Goal: Navigation & Orientation: Find specific page/section

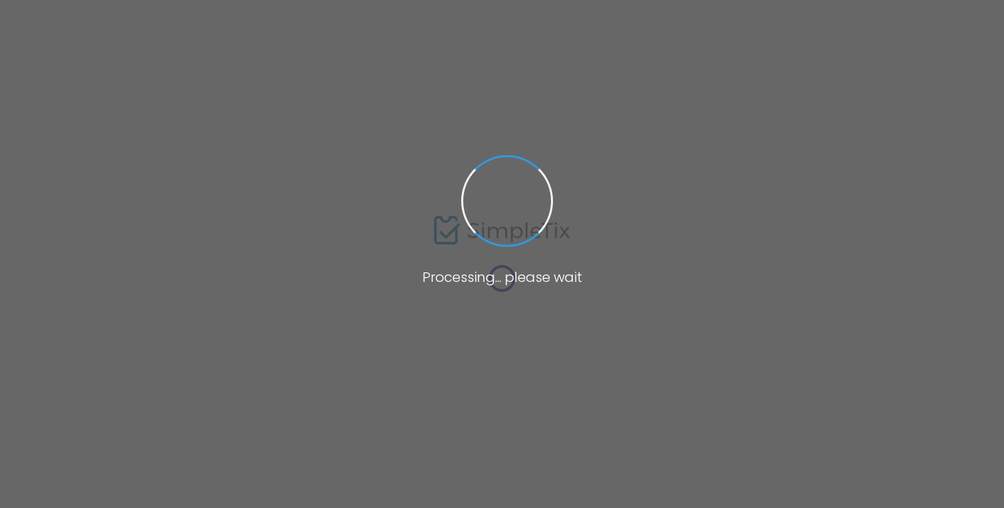
scroll to position [67, 0]
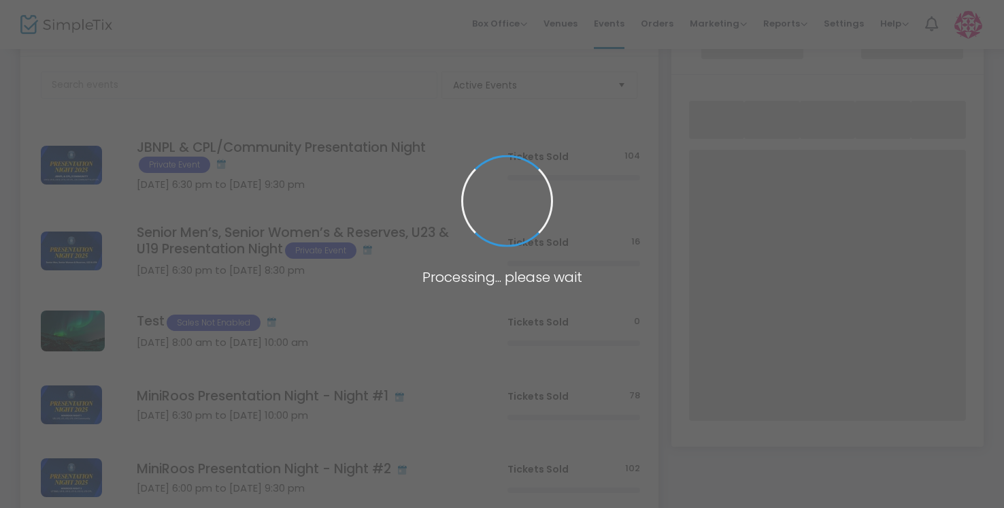
scroll to position [173, 0]
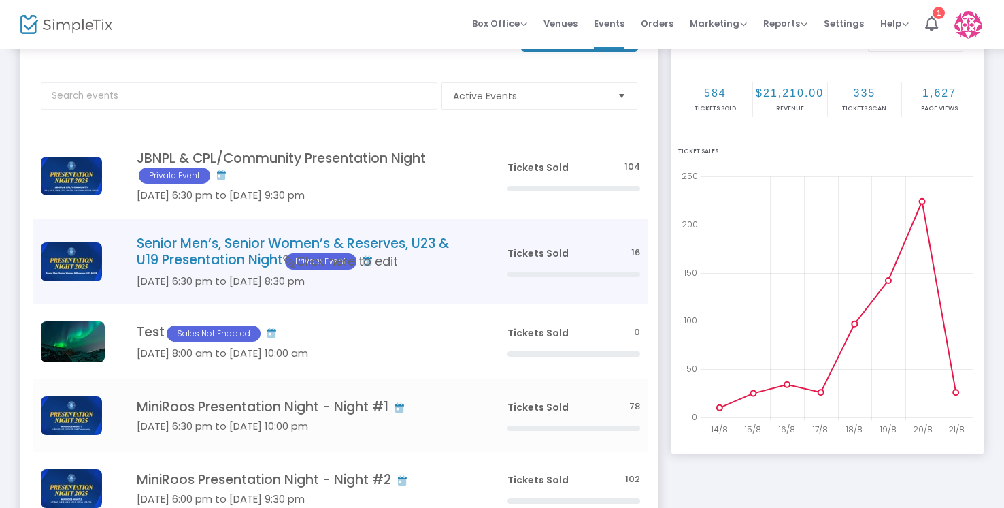
scroll to position [125, 0]
